Goal: Task Accomplishment & Management: Use online tool/utility

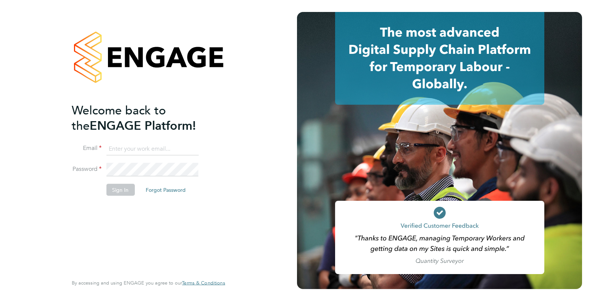
type input "Isa.nawas@vistry.co.uk"
click at [159, 182] on li "Password" at bounding box center [145, 173] width 146 height 21
click at [133, 190] on button "Sign In" at bounding box center [120, 189] width 28 height 12
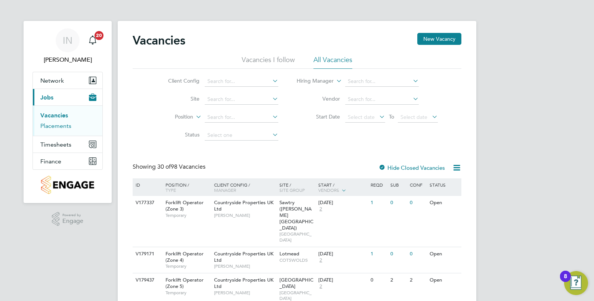
click at [56, 125] on link "Placements" at bounding box center [55, 125] width 31 height 7
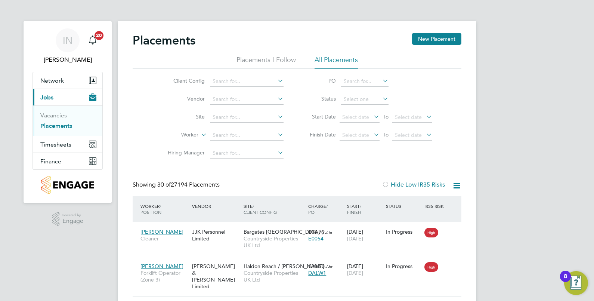
click at [302, 156] on div "Client Config Vendor Site Worker Hiring Manager PO Status Start Date Select dat…" at bounding box center [297, 115] width 329 height 93
click at [241, 134] on input at bounding box center [247, 135] width 74 height 10
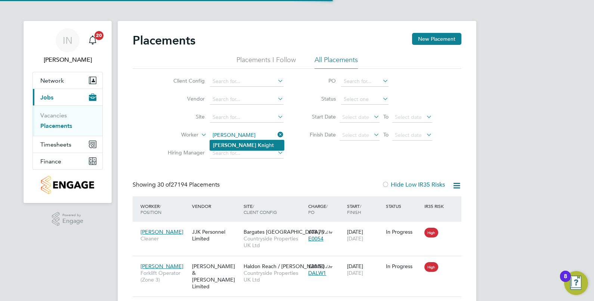
click at [244, 144] on li "[PERSON_NAME] ight" at bounding box center [247, 145] width 74 height 10
type input "[PERSON_NAME]"
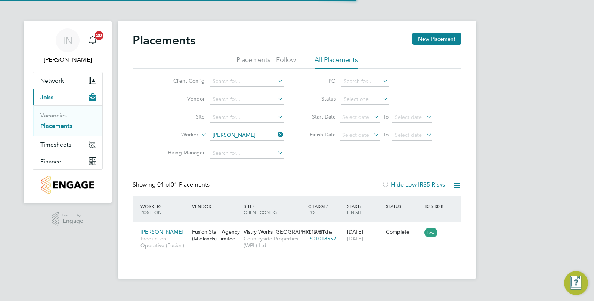
scroll to position [7, 35]
click at [168, 223] on div "[PERSON_NAME] Production Operative (Fusion) Fusion Staff Agency (Midlands) Limi…" at bounding box center [297, 238] width 329 height 34
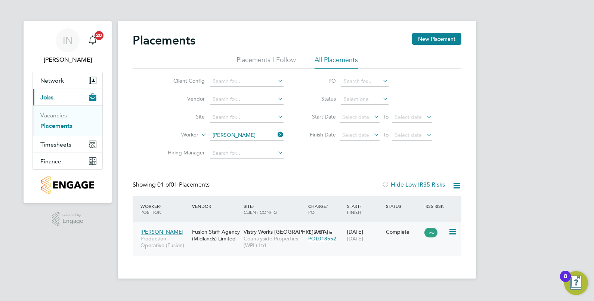
click at [452, 231] on icon at bounding box center [451, 231] width 7 height 9
click at [436, 249] on li "Show change log" at bounding box center [429, 249] width 53 height 10
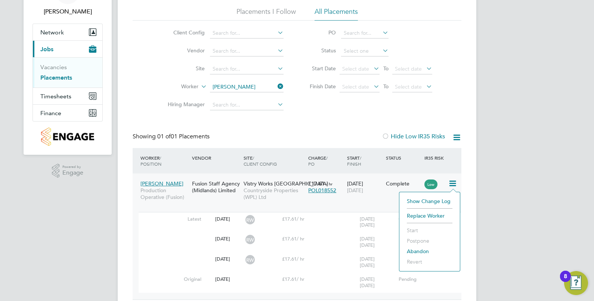
scroll to position [81, 0]
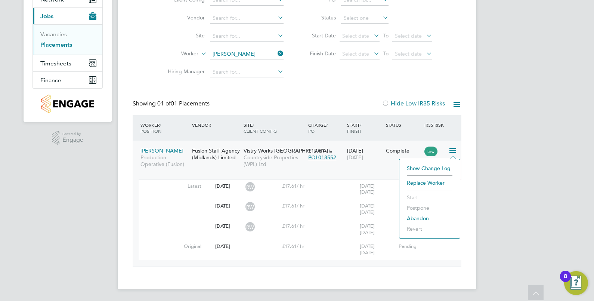
click at [343, 268] on div "Placements New Placement Placements I Follow All Placements Client Config Vendo…" at bounding box center [297, 114] width 358 height 349
click at [455, 153] on icon at bounding box center [451, 150] width 7 height 9
click at [463, 188] on div "Placements New Placement Placements I Follow All Placements Client Config Vendo…" at bounding box center [297, 114] width 358 height 349
click at [284, 161] on span "Countryside Properties (WPL) Ltd" at bounding box center [273, 160] width 61 height 13
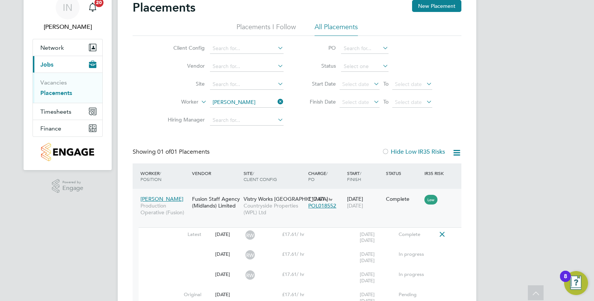
scroll to position [0, 0]
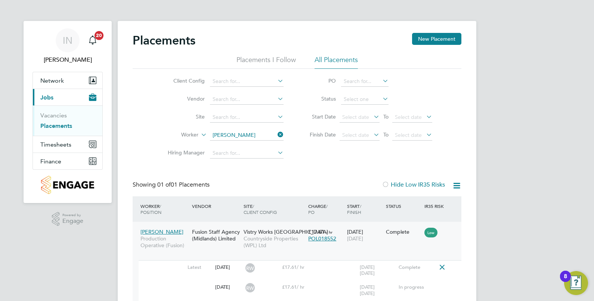
click at [59, 125] on link "Placements" at bounding box center [56, 125] width 32 height 7
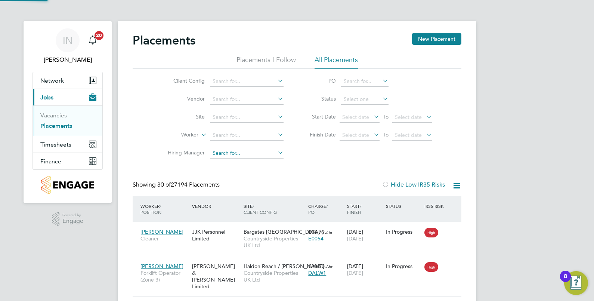
scroll to position [28, 65]
click at [227, 113] on input at bounding box center [247, 117] width 74 height 10
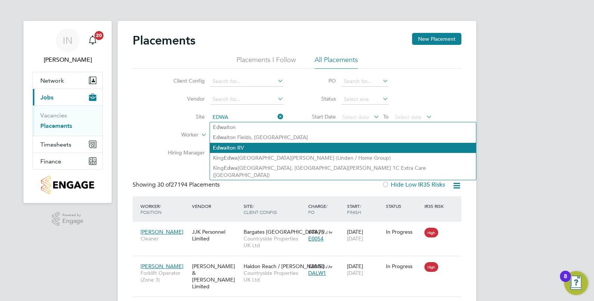
click at [233, 147] on li "Edwa lton RV" at bounding box center [343, 148] width 266 height 10
type input "Edwalton RV"
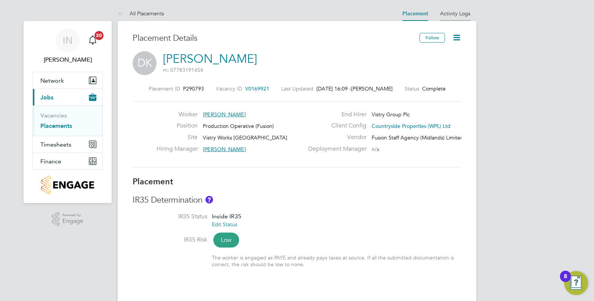
click at [449, 9] on li "Activity Logs" at bounding box center [455, 13] width 30 height 15
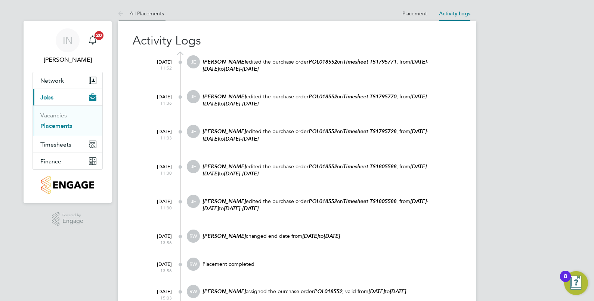
click at [143, 11] on link "All Placements" at bounding box center [141, 13] width 46 height 7
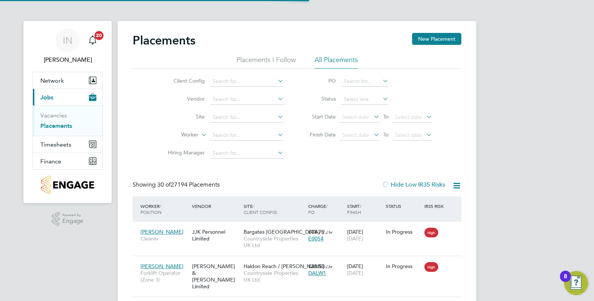
scroll to position [28, 65]
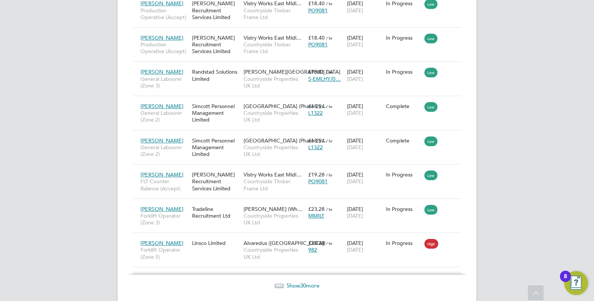
click at [300, 282] on span "30" at bounding box center [303, 285] width 6 height 7
